Goal: Information Seeking & Learning: Learn about a topic

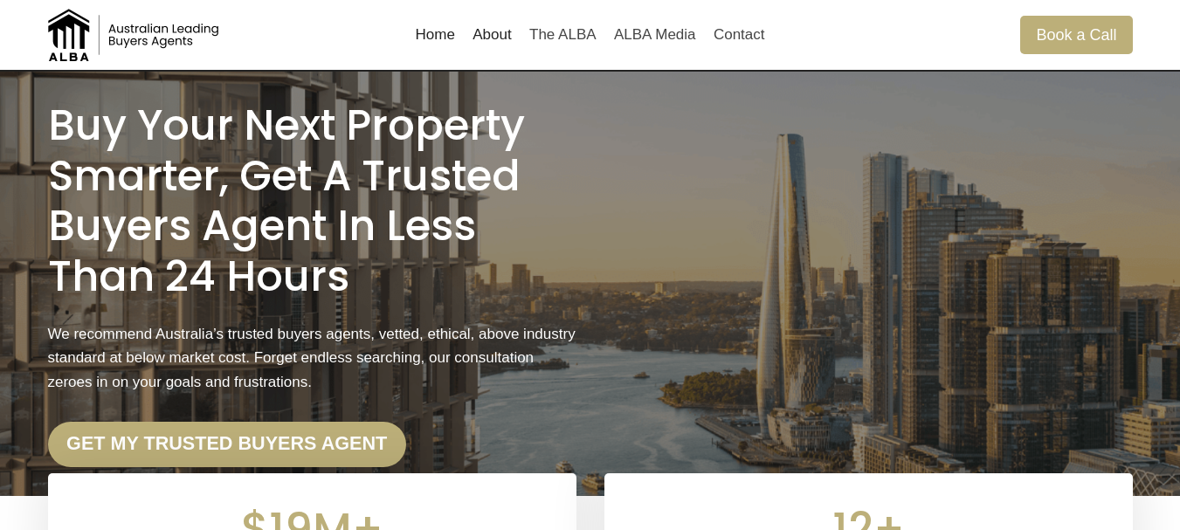
scroll to position [9, 0]
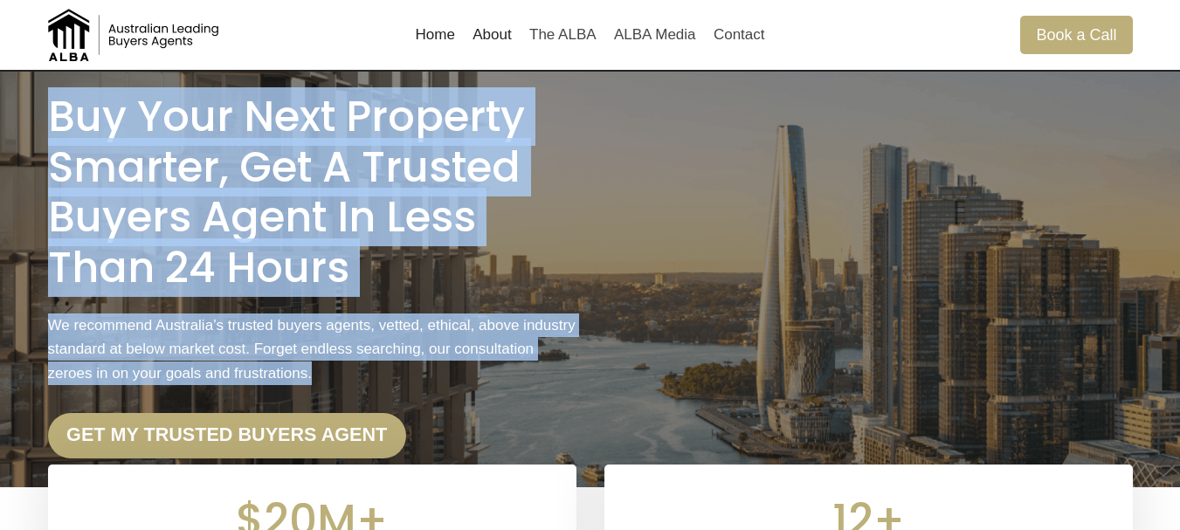
drag, startPoint x: 52, startPoint y: 116, endPoint x: 375, endPoint y: 368, distance: 409.6
click at [375, 368] on div "Buy Your Next Property Smarter, Get a Trusted Buyers Agent in less than 24 Hour…" at bounding box center [312, 275] width 529 height 367
copy div "Buy Your Next Property Smarter, Get a Trusted Buyers Agent in less than 24 Hour…"
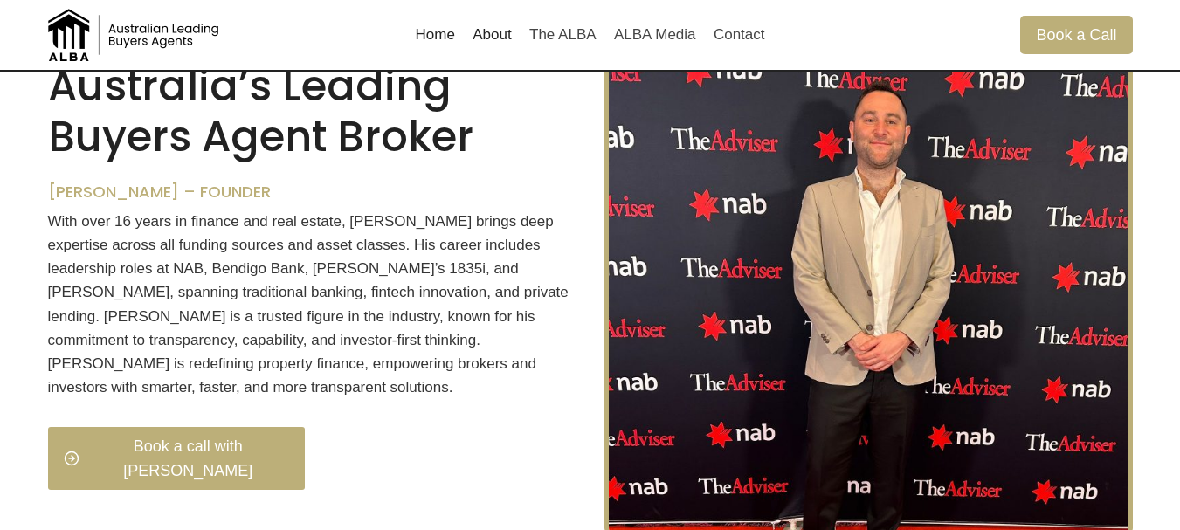
scroll to position [1641, 0]
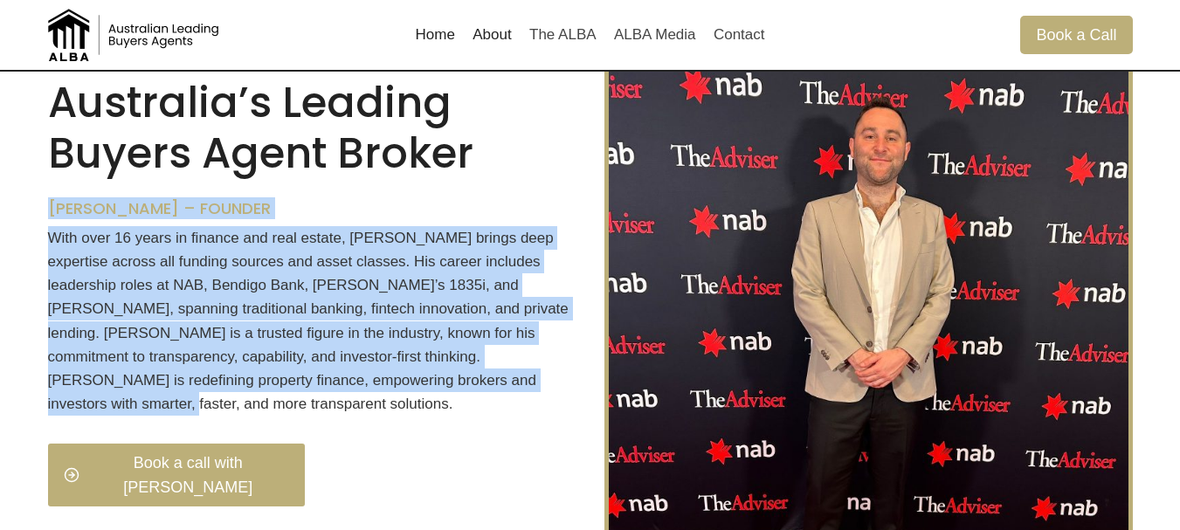
drag, startPoint x: 49, startPoint y: 231, endPoint x: 308, endPoint y: 356, distance: 288.0
click at [562, 416] on div "ALBA Australia’s Leading Buyers Agent Broker Thomas Mifsud – Founder With over …" at bounding box center [312, 289] width 529 height 477
copy div "Thomas Mifsud – Founder With over 16 years in finance and real estate, Thomas b…"
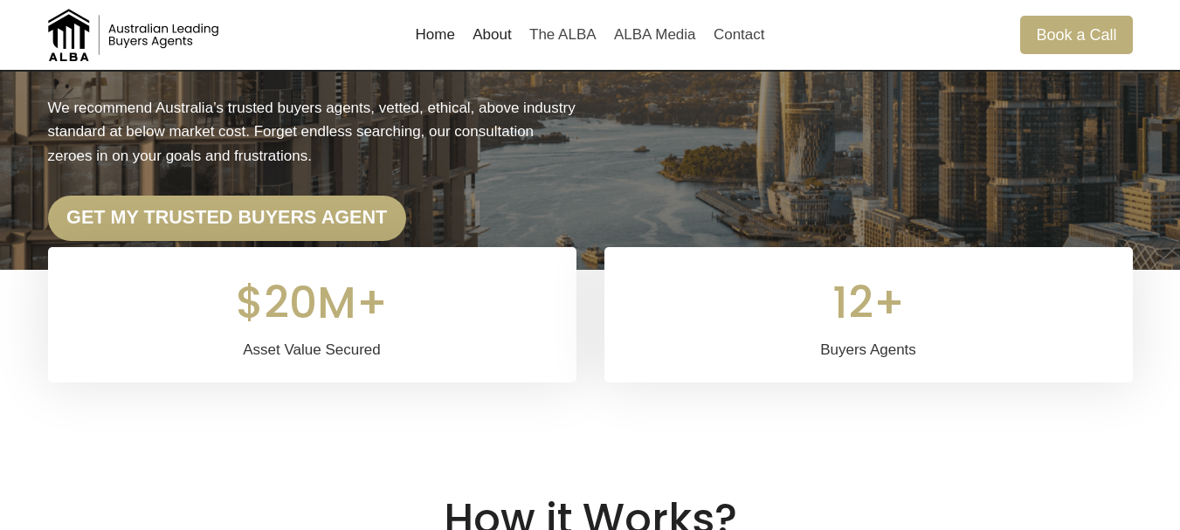
scroll to position [603, 0]
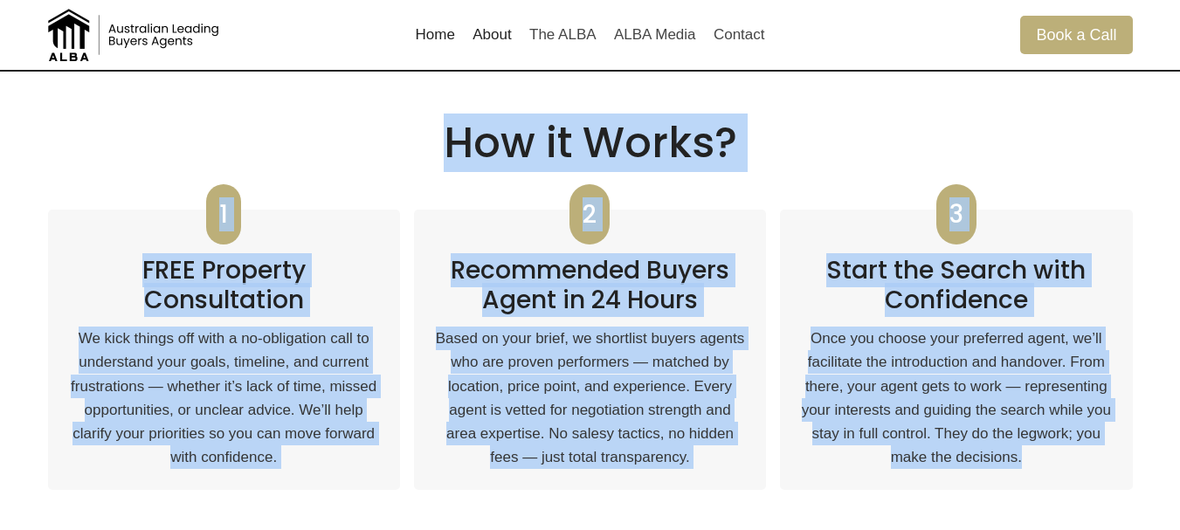
drag, startPoint x: 439, startPoint y: 143, endPoint x: 1026, endPoint y: 450, distance: 661.6
click at [1073, 453] on div "How it Works? 1 FREE Property Consultation We kick things off with a no-obligat…" at bounding box center [590, 315] width 1085 height 394
copy div "How it Works? 1 FREE Property Consultation We kick things off with a no-obligat…"
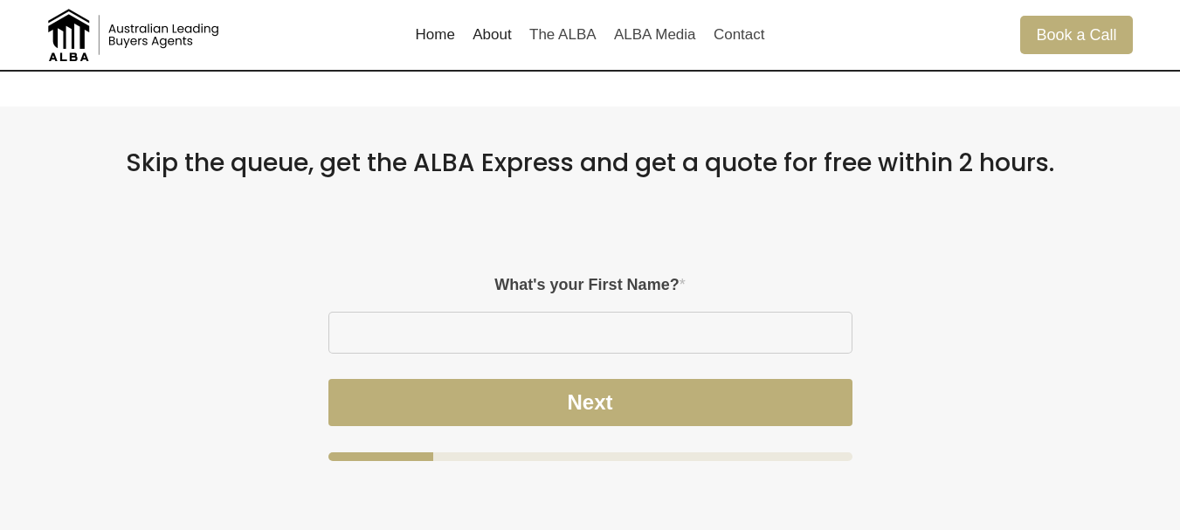
scroll to position [0, 0]
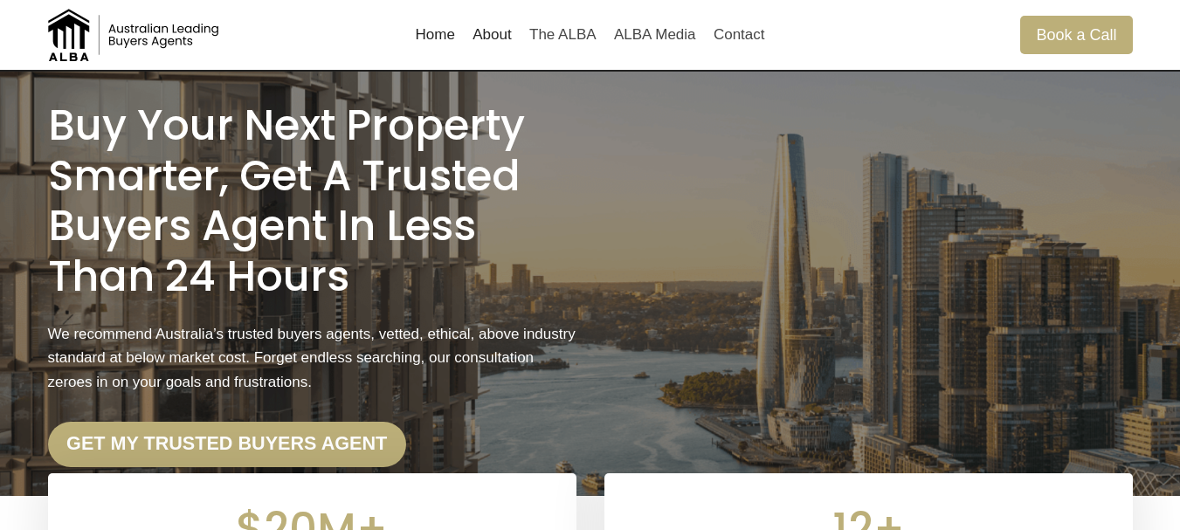
click at [501, 40] on link "About" at bounding box center [492, 35] width 57 height 42
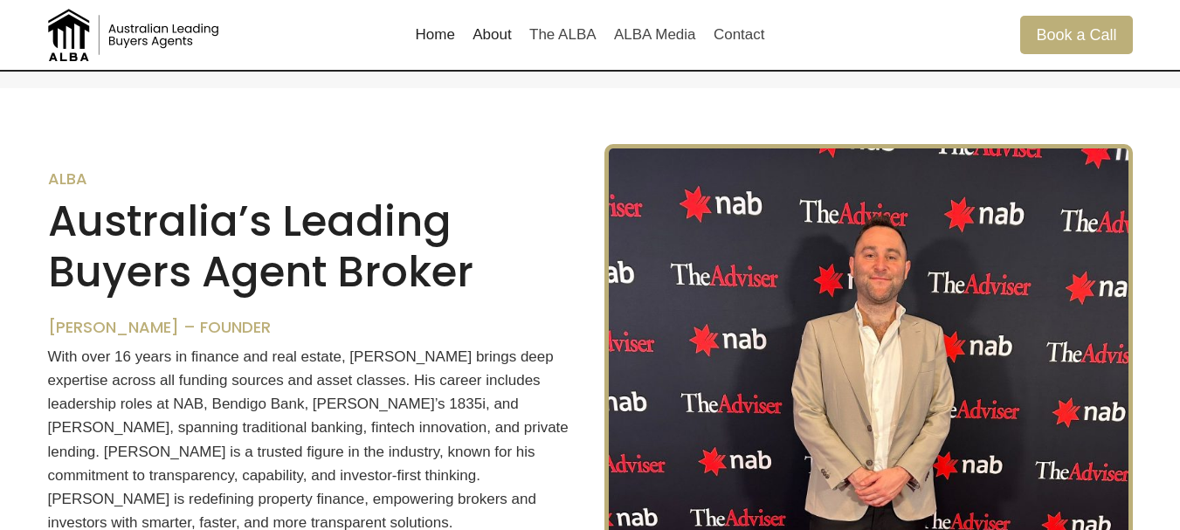
scroll to position [1538, 0]
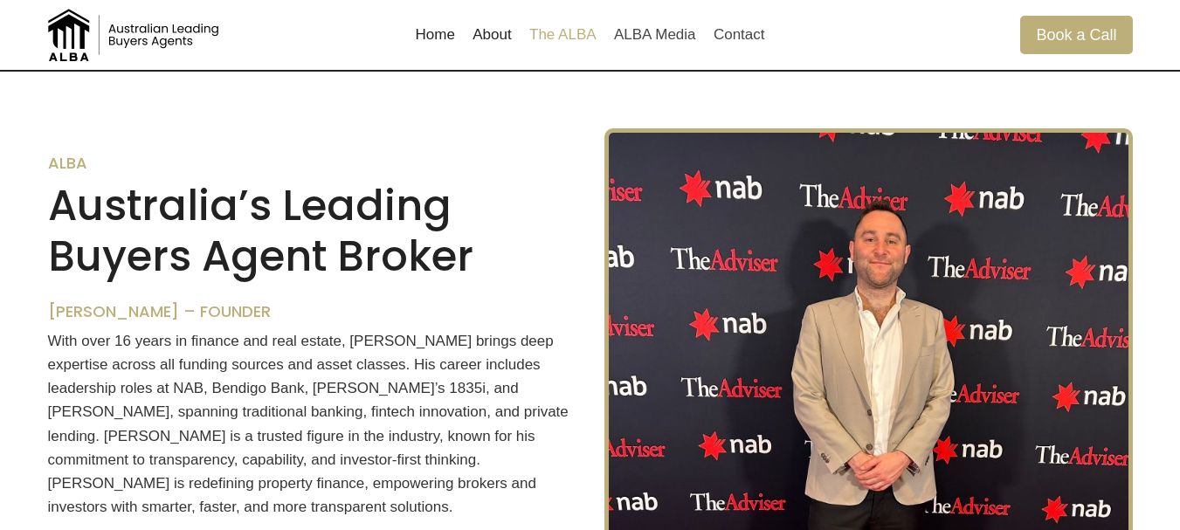
click at [558, 23] on link "The ALBA" at bounding box center [563, 35] width 85 height 42
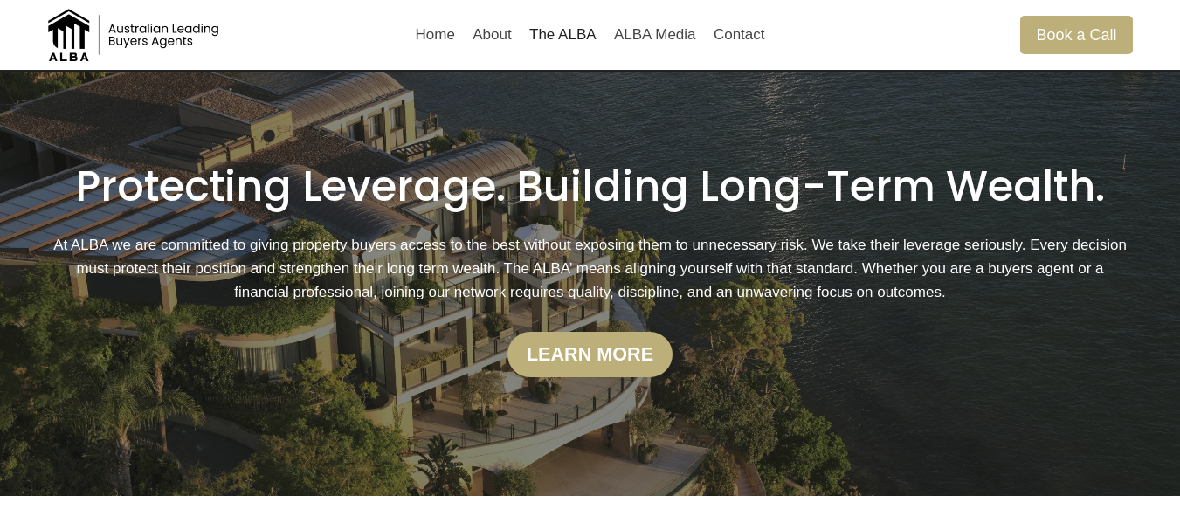
click at [106, 181] on h1 "Protecting Leverage. Building Long-Term Wealth." at bounding box center [590, 187] width 1085 height 51
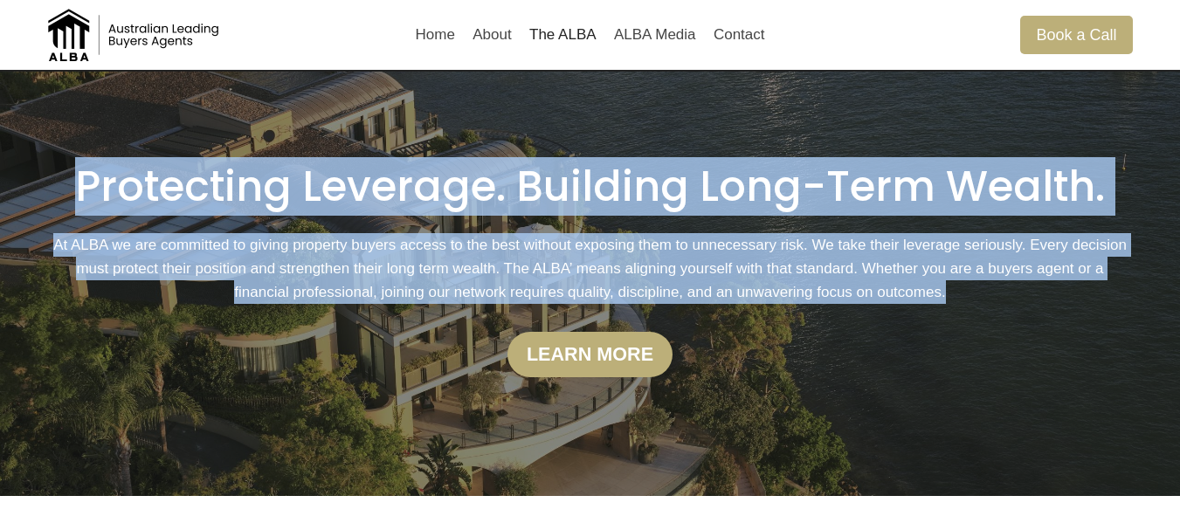
drag, startPoint x: 78, startPoint y: 181, endPoint x: 975, endPoint y: 293, distance: 904.2
click at [975, 293] on div "Protecting Leverage. Building Long-Term Wealth. At ALBA we are committed to giv…" at bounding box center [590, 270] width 1085 height 216
copy div "Protecting Leverage. Building Long-Term Wealth. At ALBA we are committed to giv…"
click at [671, 38] on link "ALBA Media" at bounding box center [655, 35] width 100 height 42
